Goal: Task Accomplishment & Management: Manage account settings

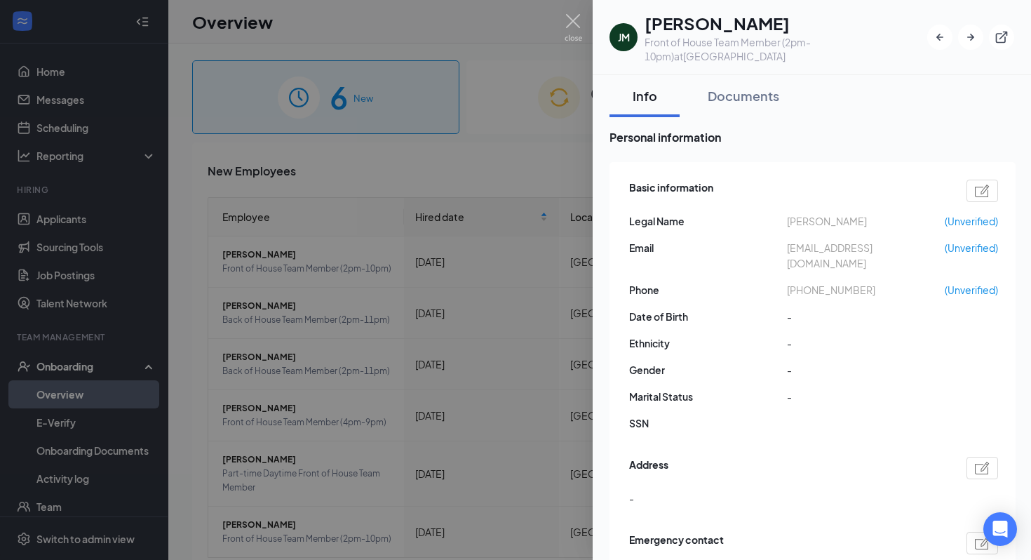
scroll to position [18, 0]
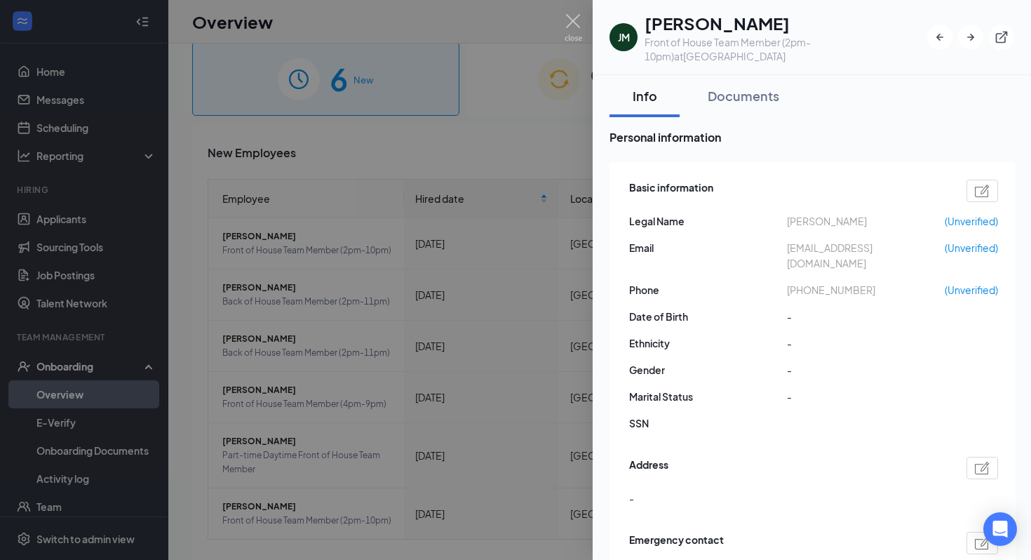
click at [581, 28] on div "[PERSON_NAME] Front of House Team Member (2pm-10pm) at [GEOGRAPHIC_DATA] Info D…" at bounding box center [515, 280] width 1031 height 560
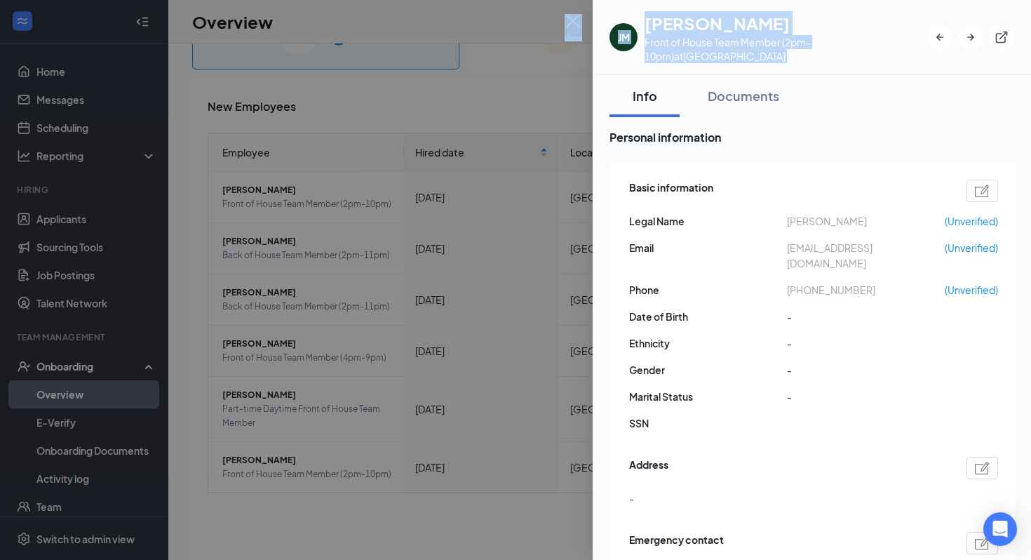
click at [568, 27] on img at bounding box center [574, 27] width 18 height 27
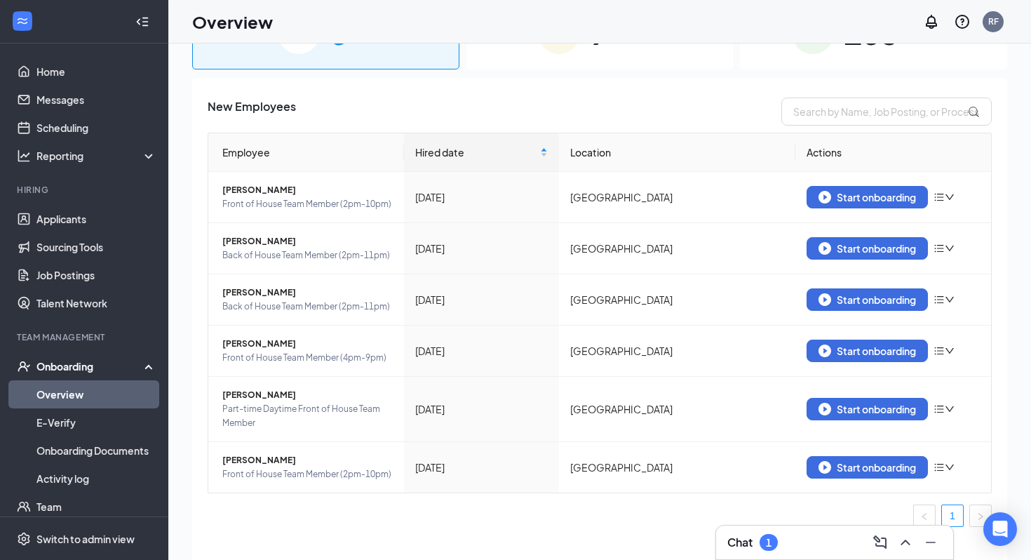
click at [70, 367] on div "Onboarding" at bounding box center [90, 366] width 108 height 14
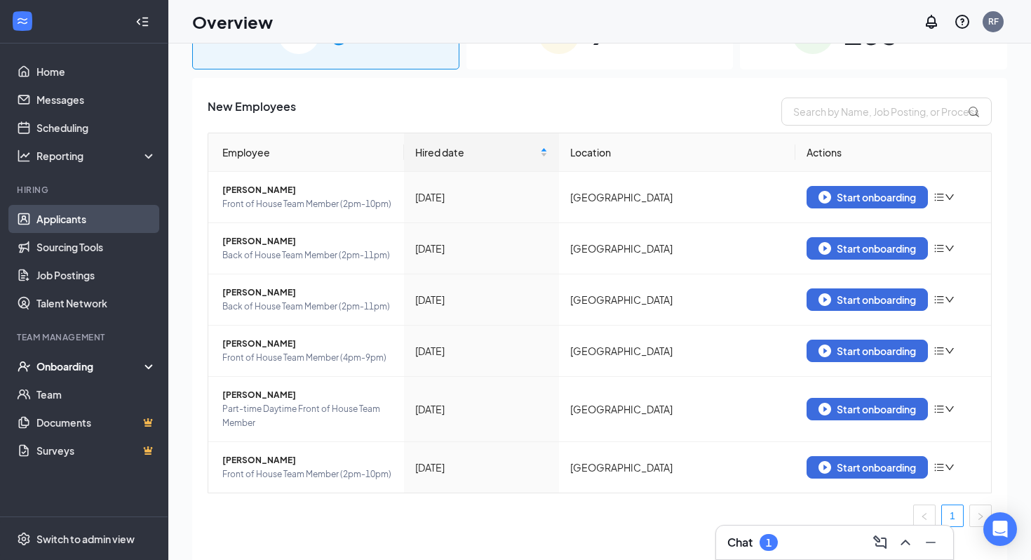
click at [97, 215] on link "Applicants" at bounding box center [96, 219] width 120 height 28
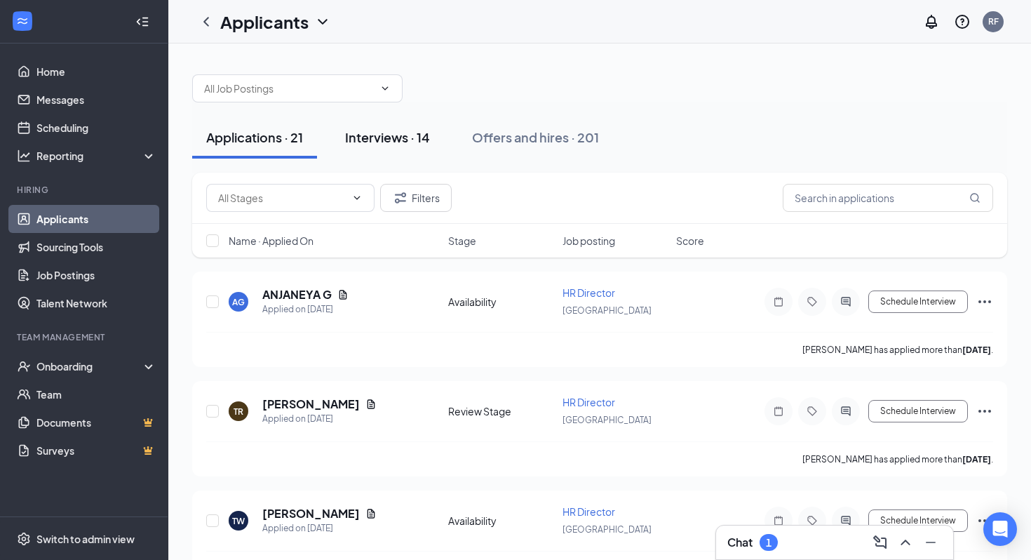
click at [438, 131] on button "Interviews · 14" at bounding box center [387, 137] width 113 height 42
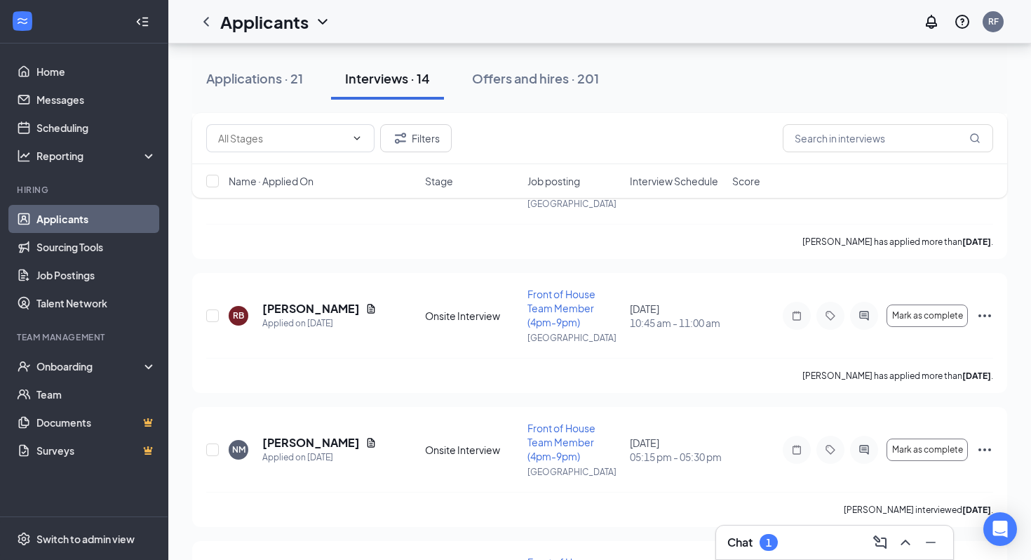
scroll to position [678, 0]
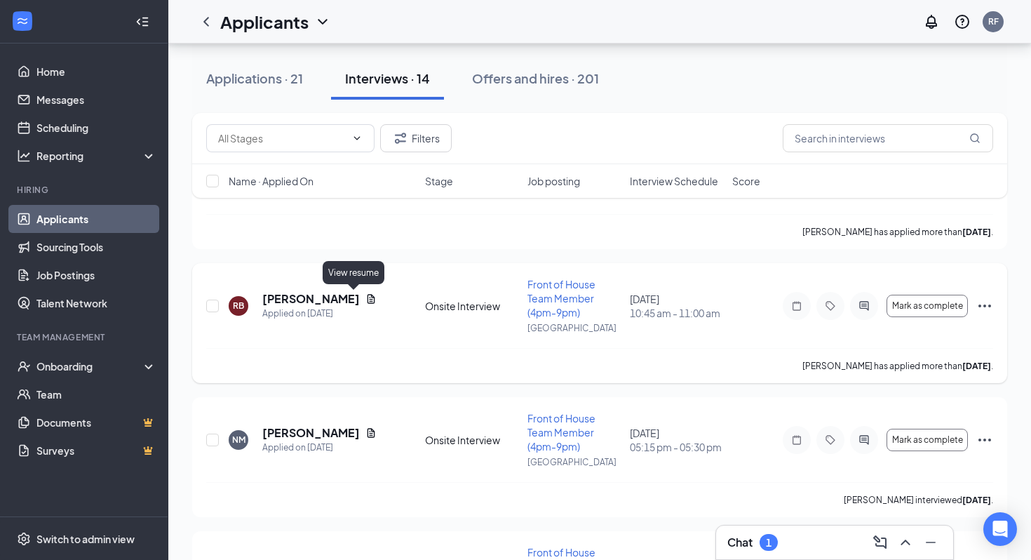
click at [367, 295] on icon "Document" at bounding box center [371, 298] width 8 height 9
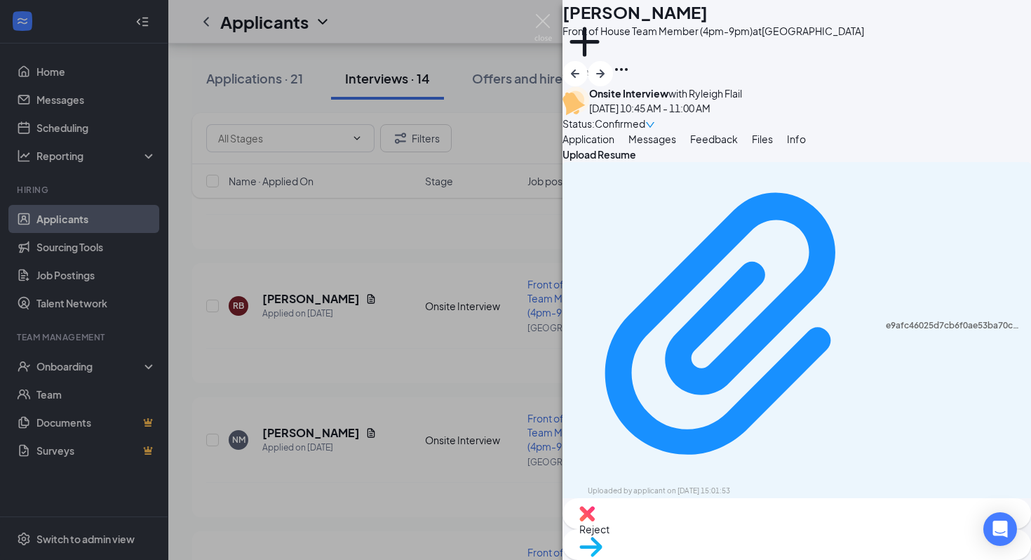
click at [607, 147] on button "Application" at bounding box center [588, 138] width 52 height 15
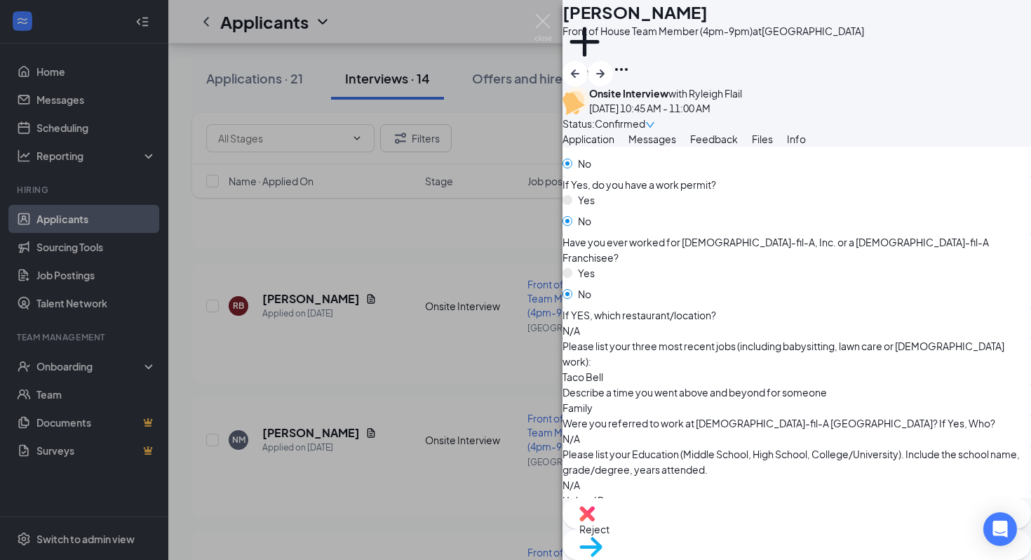
scroll to position [756, 0]
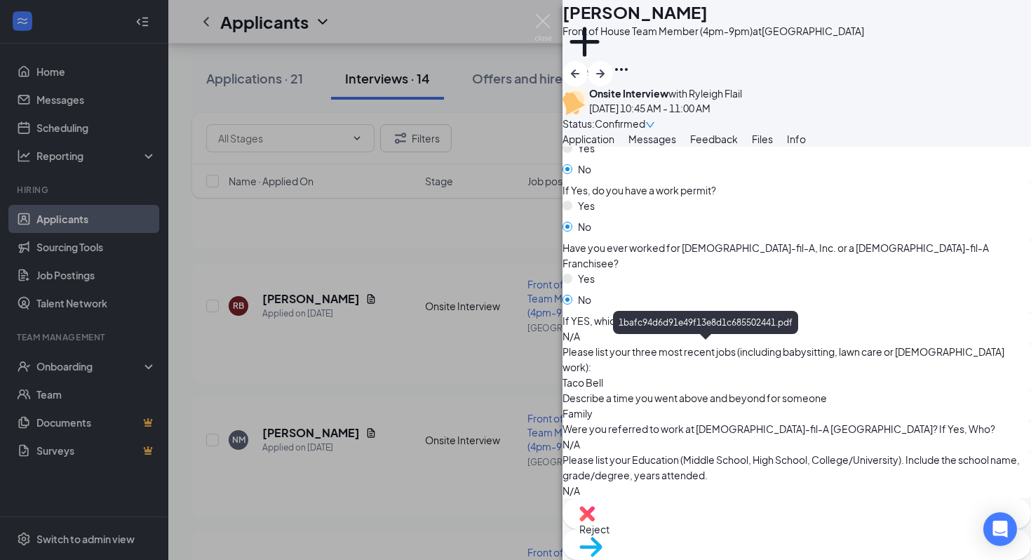
click at [533, 29] on div "RB [PERSON_NAME] Front of House Team Member (4pm-9pm) at [GEOGRAPHIC_DATA] Add …" at bounding box center [515, 280] width 1031 height 560
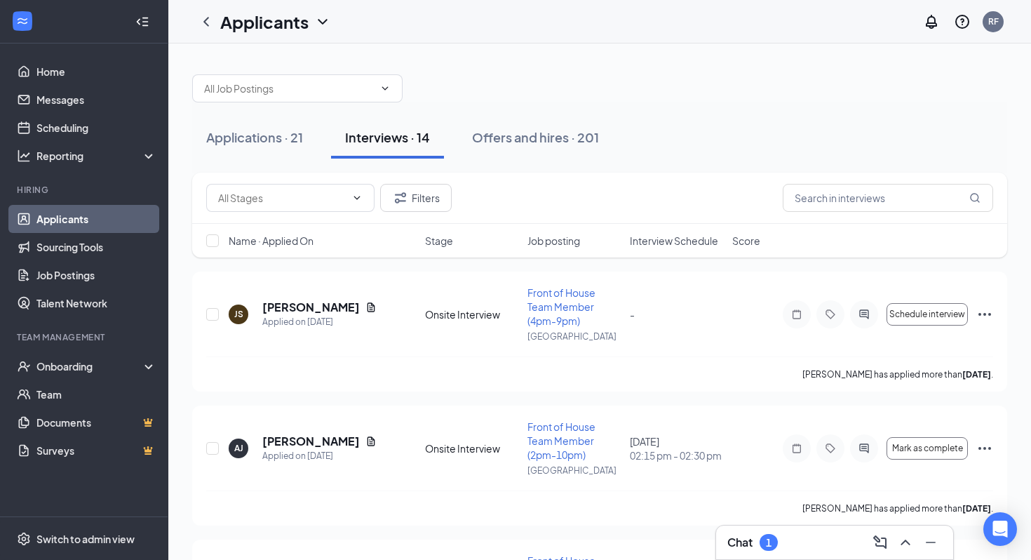
click at [669, 244] on span "Interview Schedule" at bounding box center [674, 241] width 88 height 14
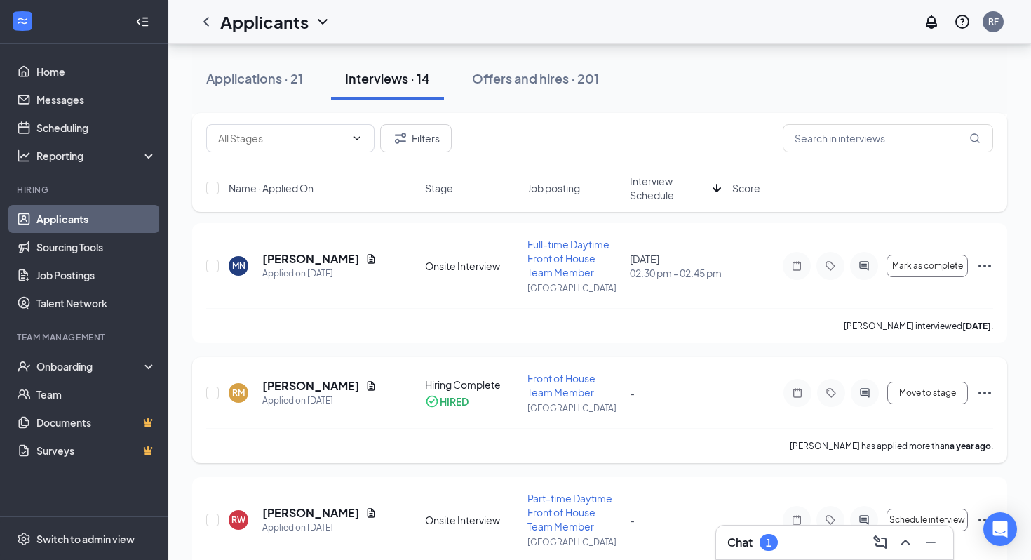
scroll to position [1203, 0]
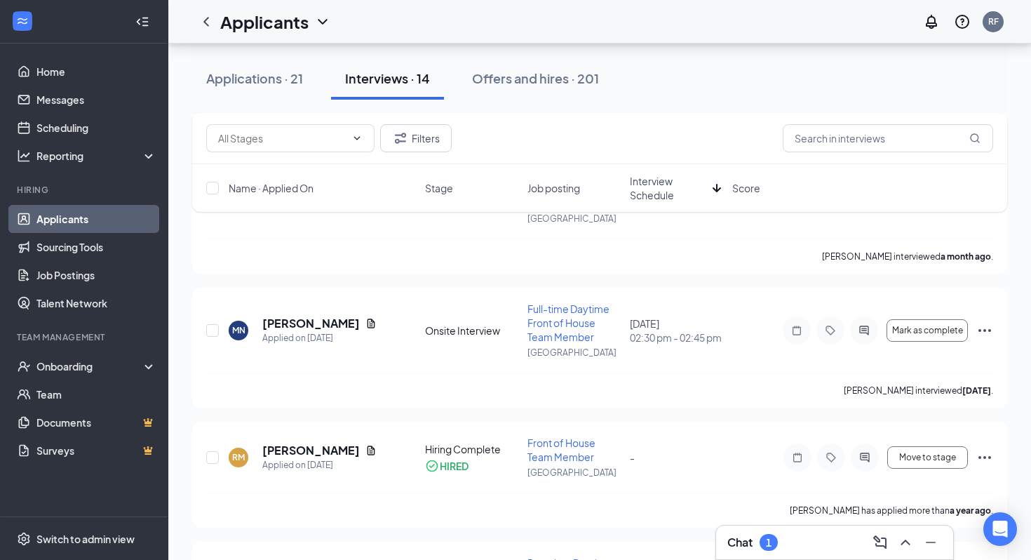
click at [825, 557] on div "Chat 1" at bounding box center [834, 542] width 237 height 34
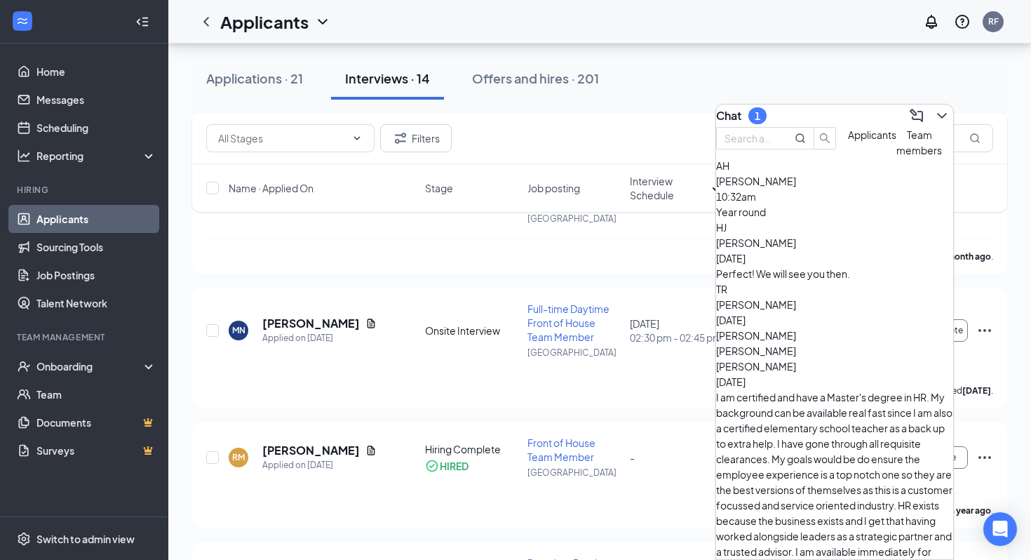
click at [799, 219] on div "Year round" at bounding box center [834, 211] width 237 height 15
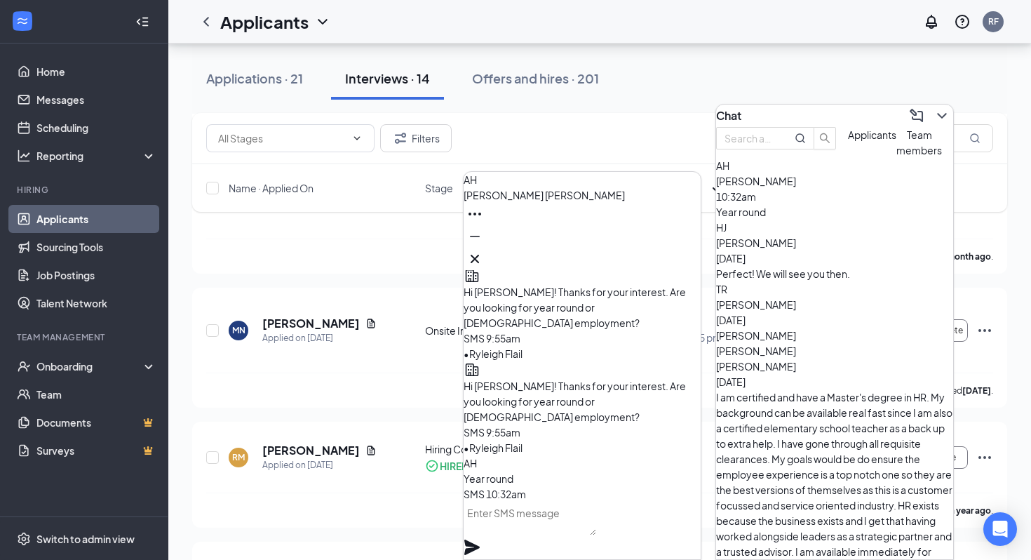
click at [545, 529] on textarea at bounding box center [530, 518] width 133 height 34
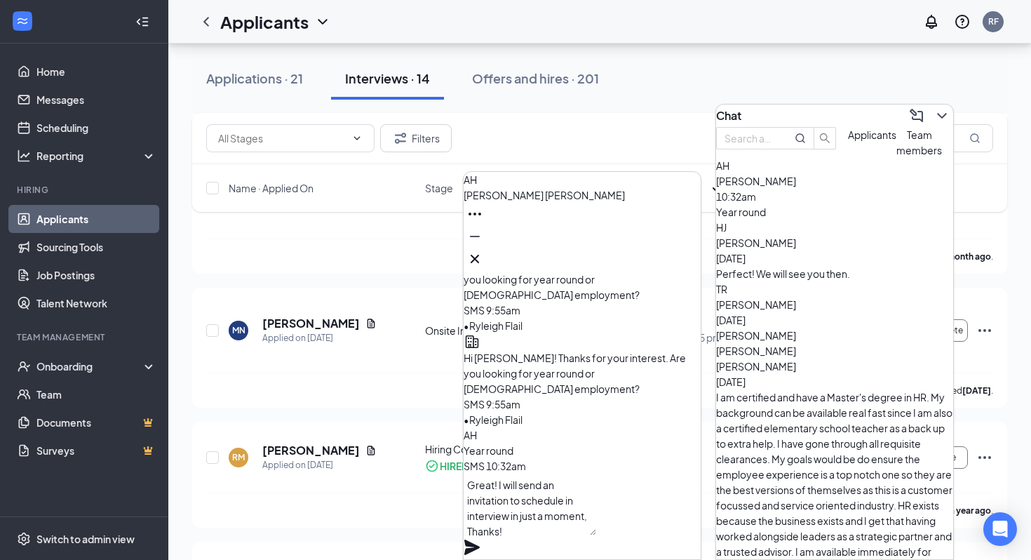
click at [530, 534] on textarea "Great! I will send an invitation to schedule in interview in just a moment, Tha…" at bounding box center [530, 504] width 133 height 62
type textarea "Great! I will send an invitation to schedule in interview in just a moment. Tha…"
click at [480, 539] on icon "Plane" at bounding box center [472, 547] width 17 height 17
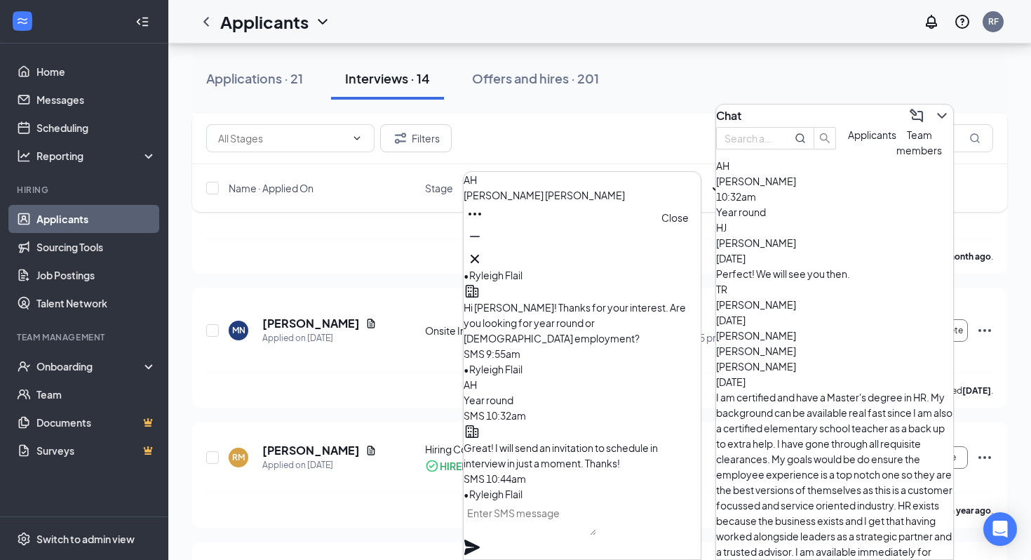
click at [479, 255] on icon "Cross" at bounding box center [475, 259] width 8 height 8
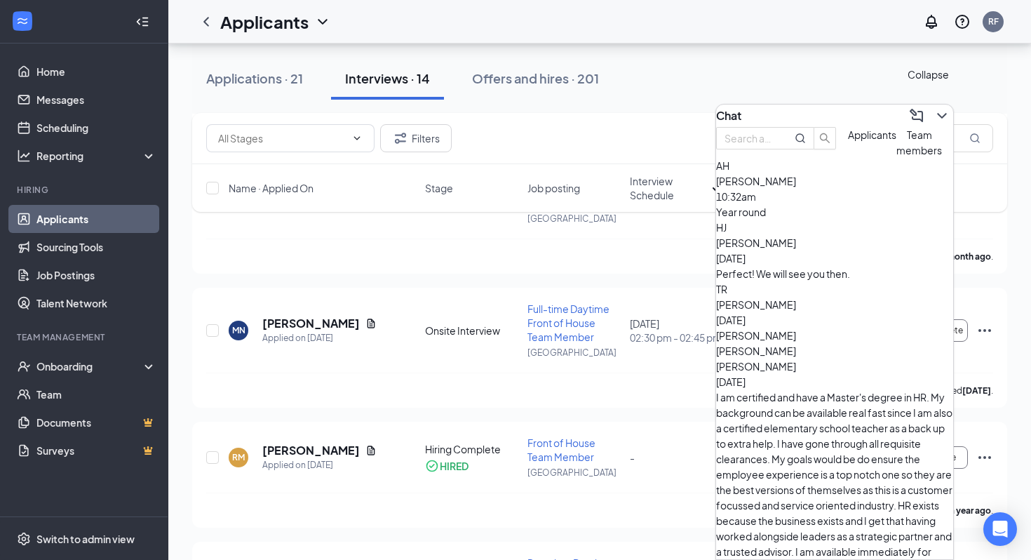
click at [933, 110] on icon "ChevronDown" at bounding box center [941, 115] width 17 height 17
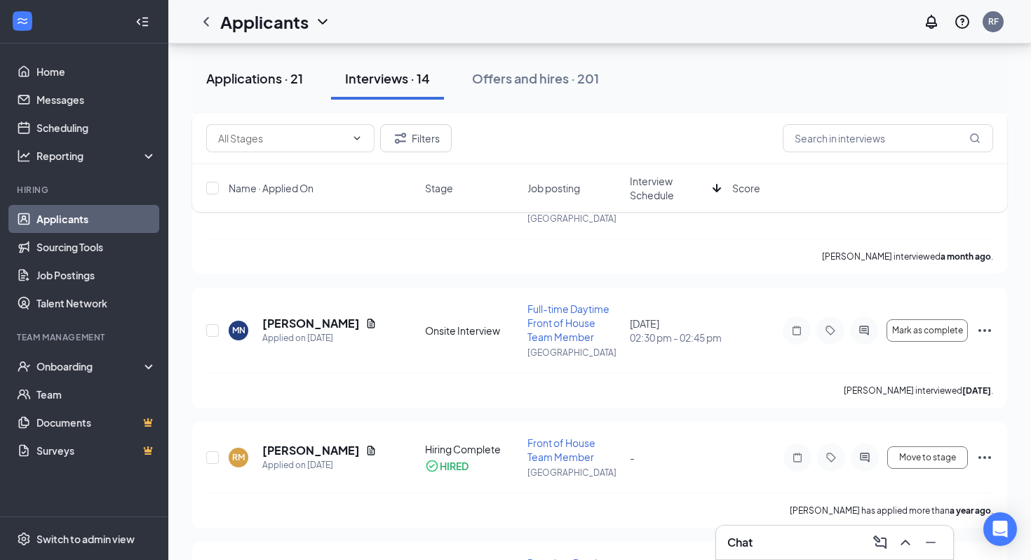
click at [300, 77] on div "Applications · 21" at bounding box center [254, 78] width 97 height 18
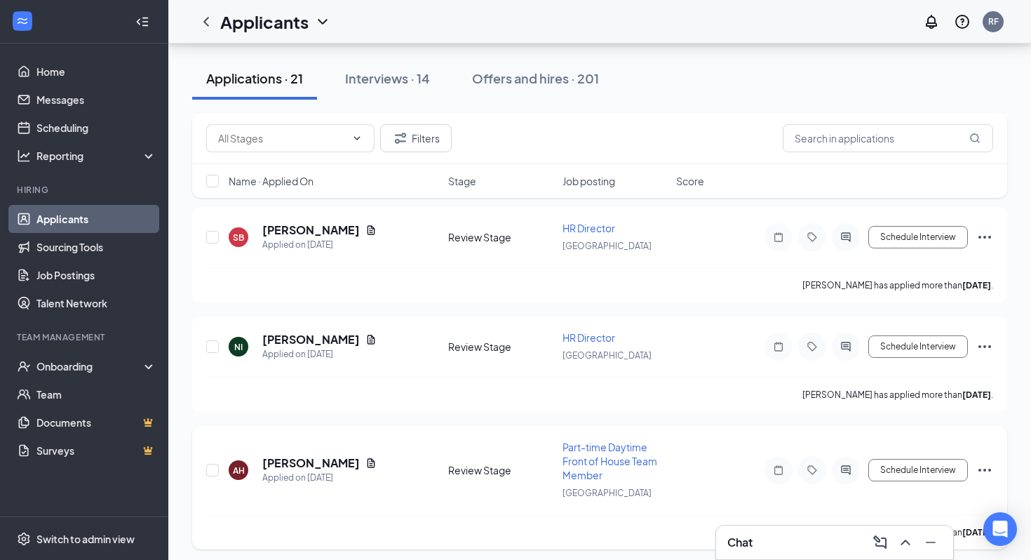
scroll to position [831, 0]
click at [322, 454] on h5 "[PERSON_NAME]" at bounding box center [310, 461] width 97 height 15
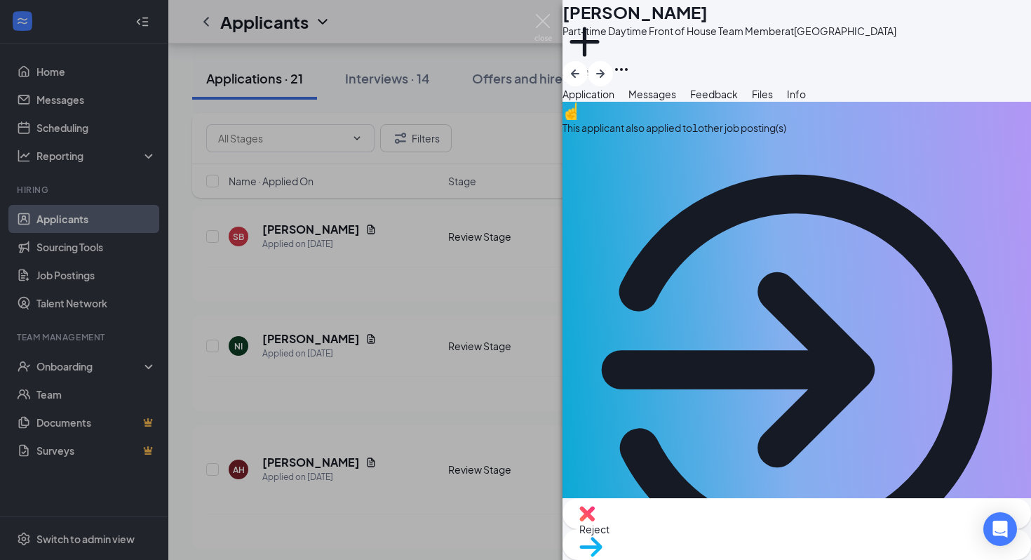
click at [851, 557] on span "Move to stage" at bounding box center [796, 564] width 435 height 15
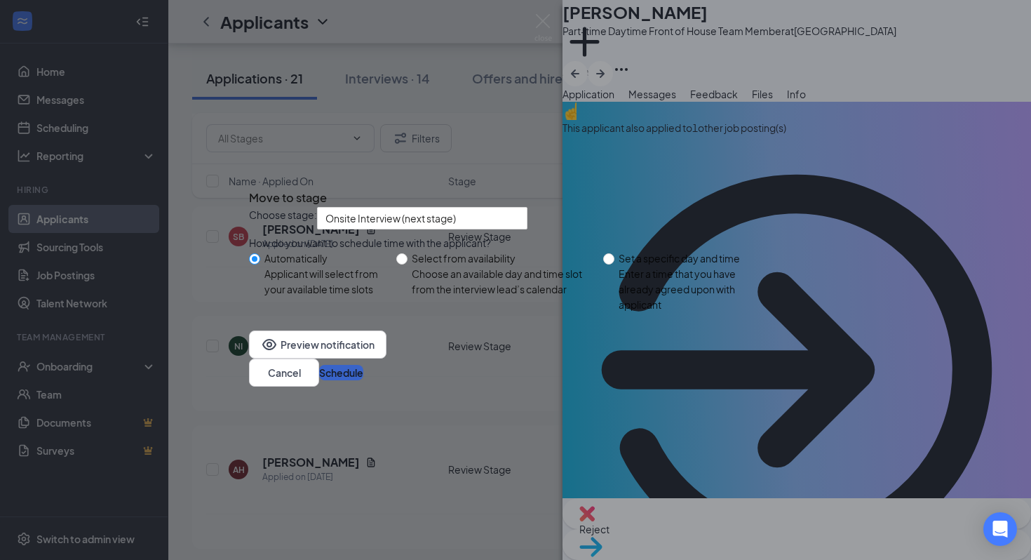
click at [363, 377] on button "Schedule" at bounding box center [341, 372] width 44 height 15
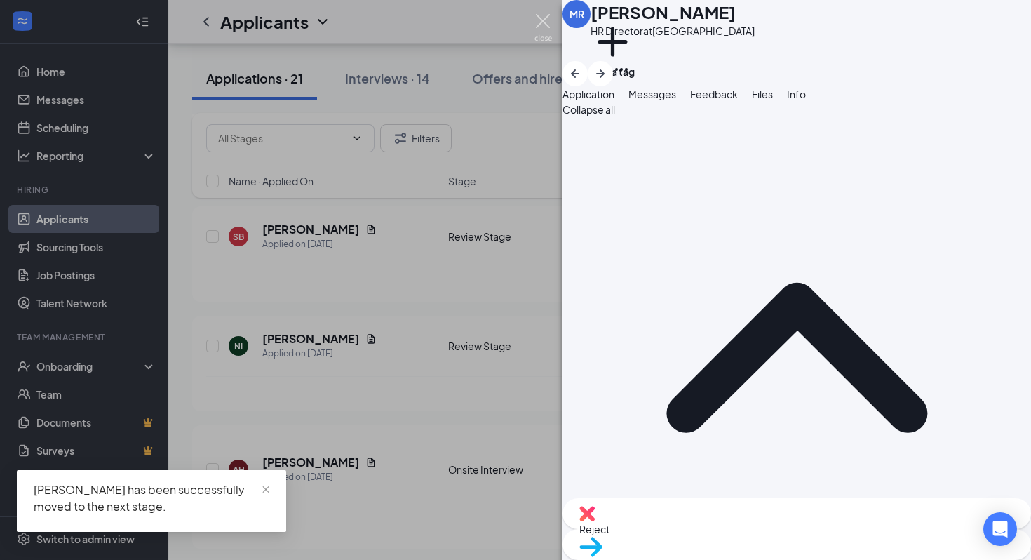
click at [537, 20] on img at bounding box center [543, 27] width 18 height 27
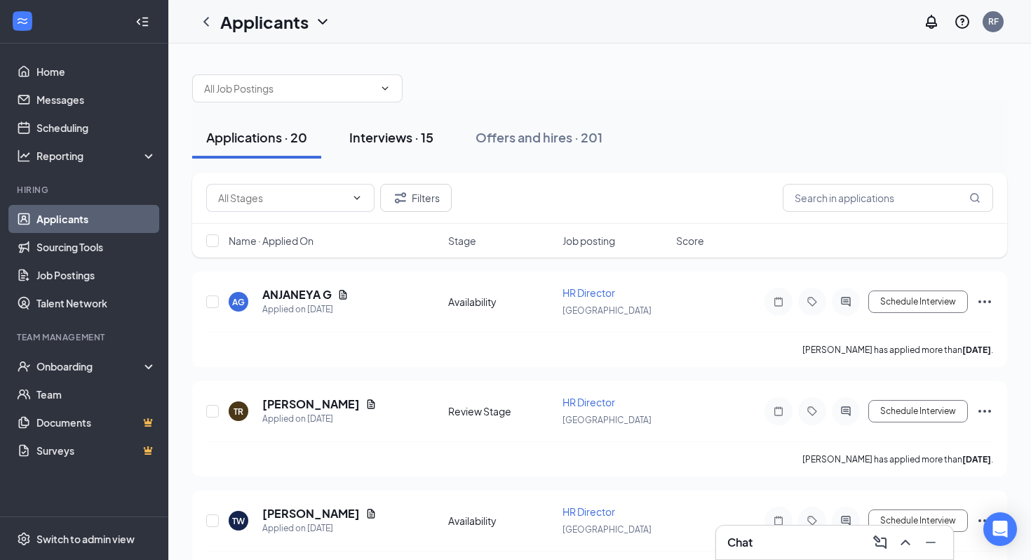
click at [410, 133] on div "Interviews · 15" at bounding box center [391, 137] width 84 height 18
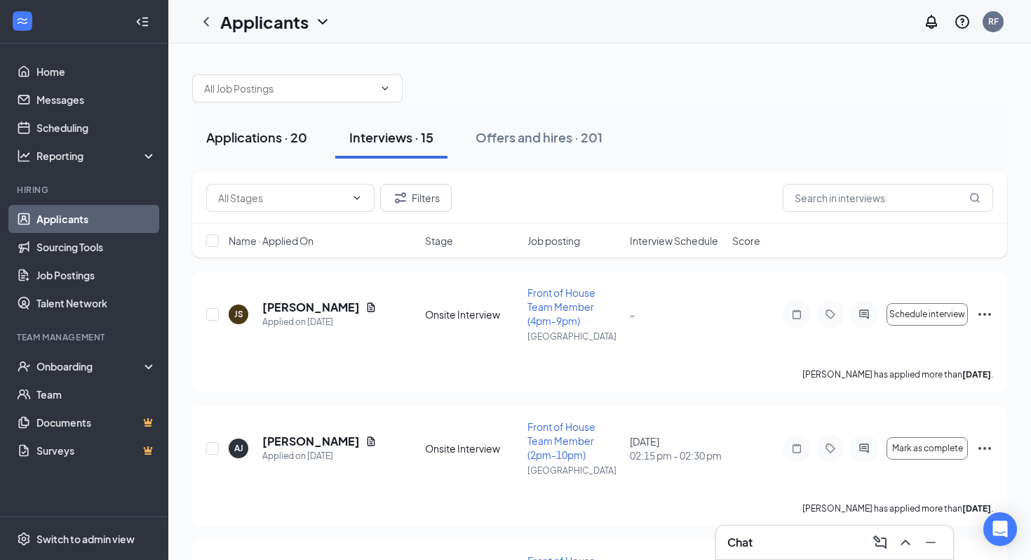
click at [215, 119] on button "Applications · 20" at bounding box center [256, 137] width 129 height 42
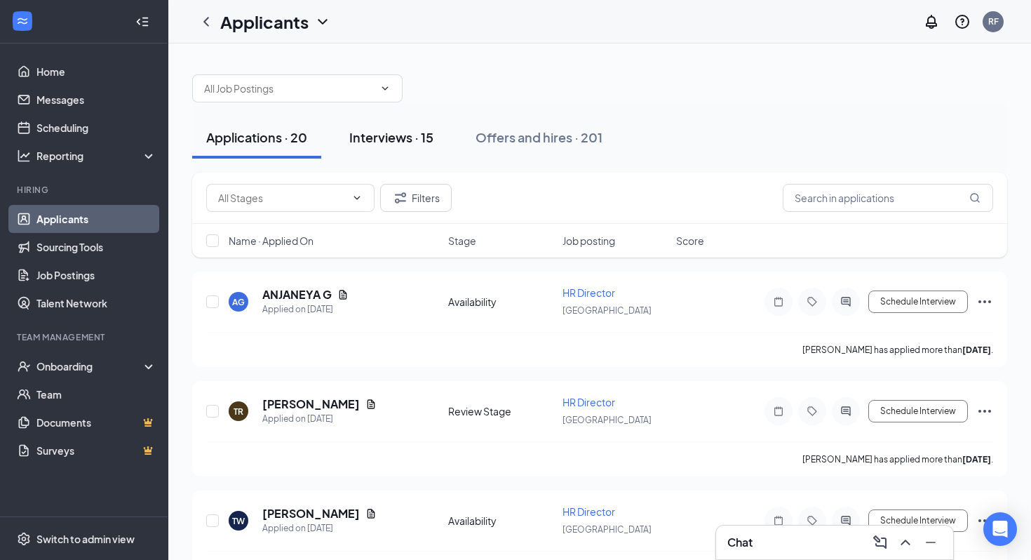
click at [397, 151] on button "Interviews · 15" at bounding box center [391, 137] width 112 height 42
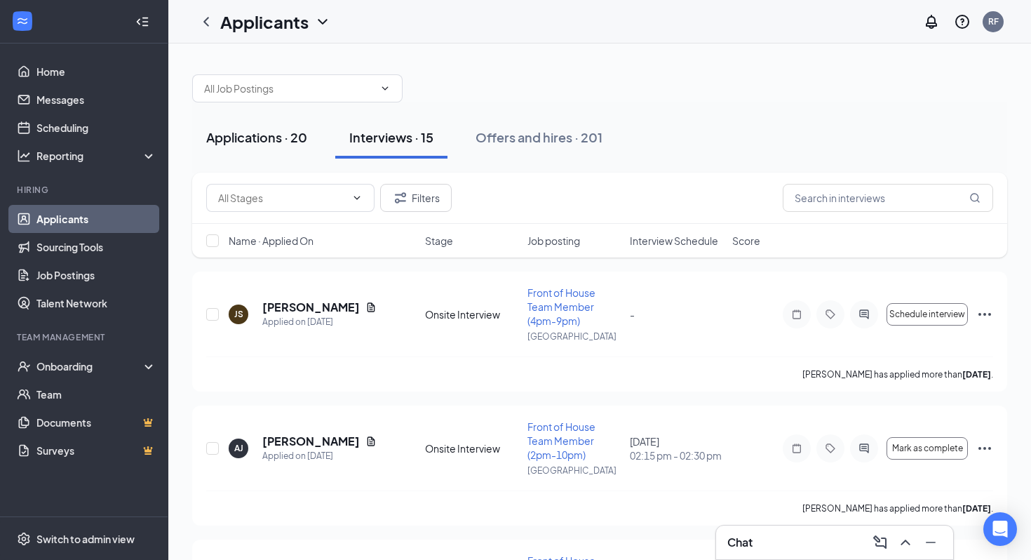
click at [234, 149] on button "Applications · 20" at bounding box center [256, 137] width 129 height 42
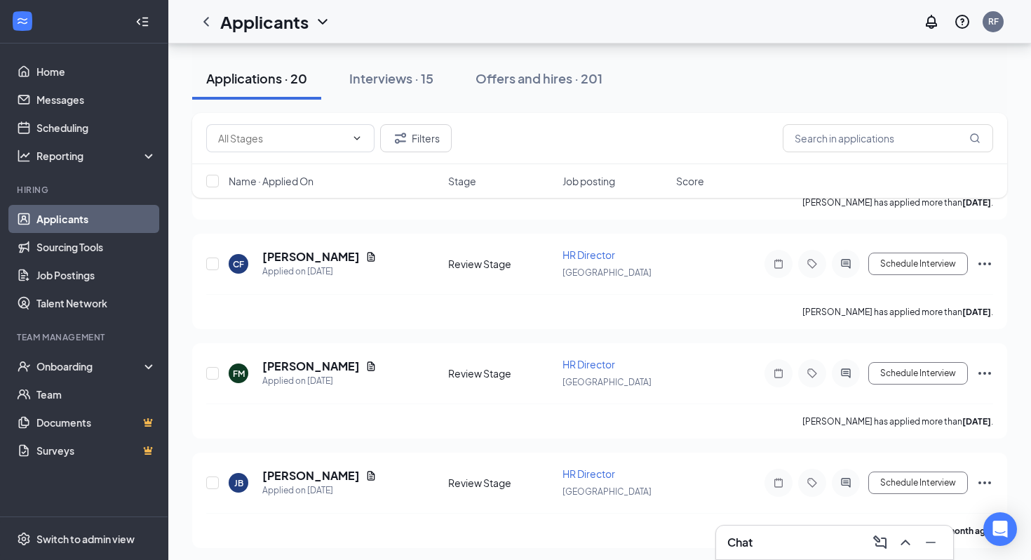
scroll to position [1822, 0]
